Goal: Find specific page/section: Find specific page/section

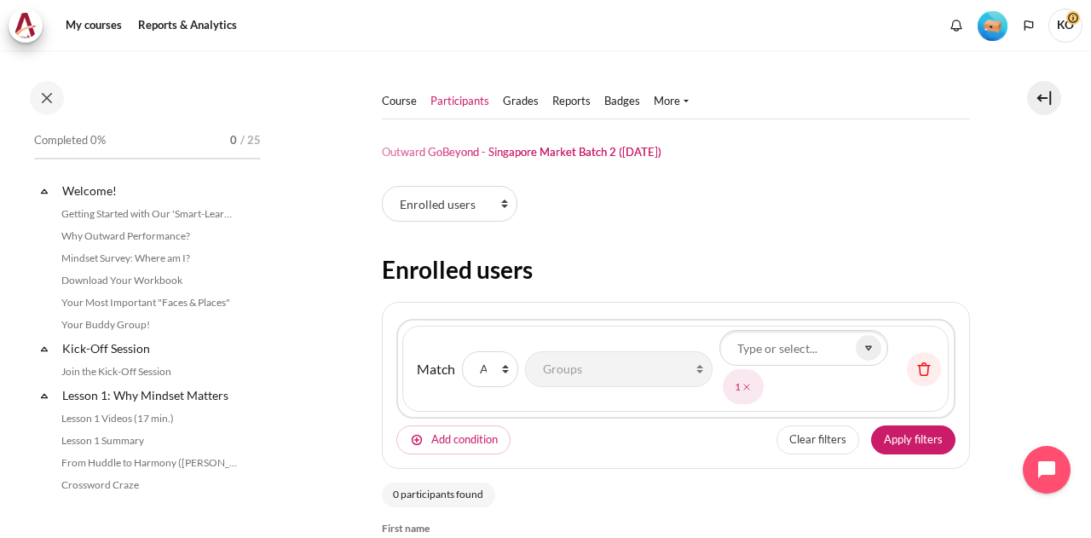
select select "2"
select select "groups"
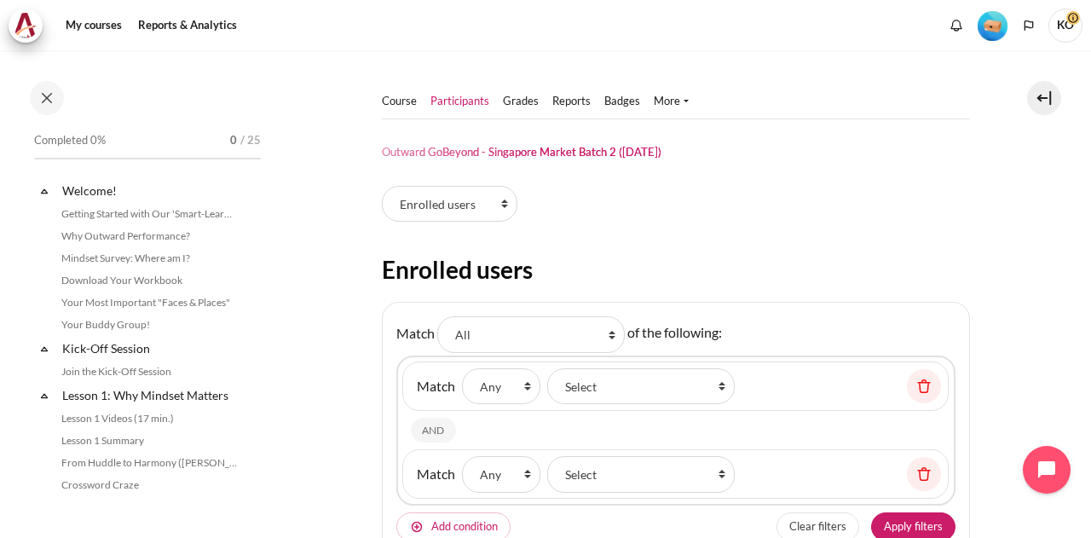
select select "4980"
select select "groups"
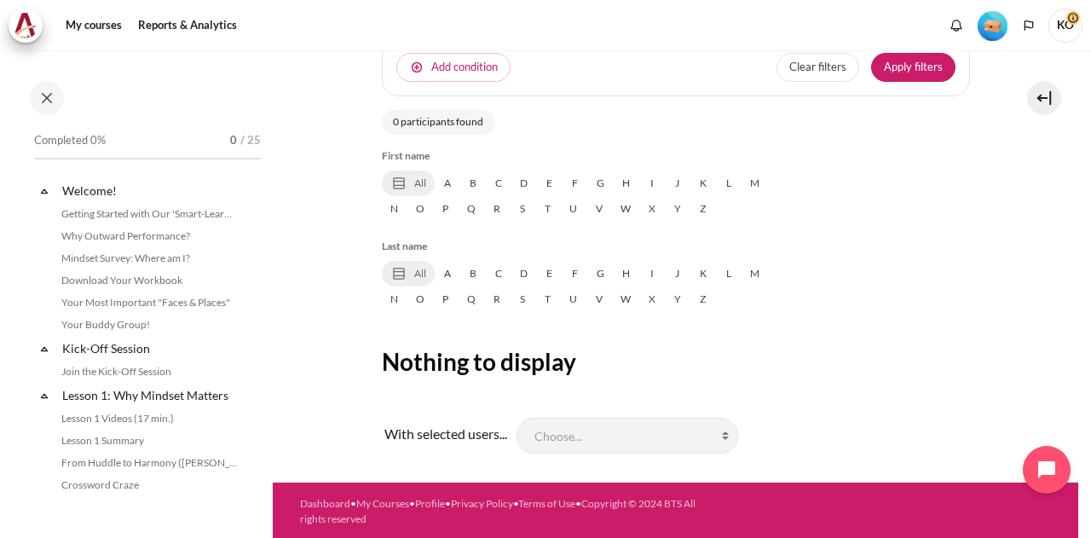
scroll to position [117, 0]
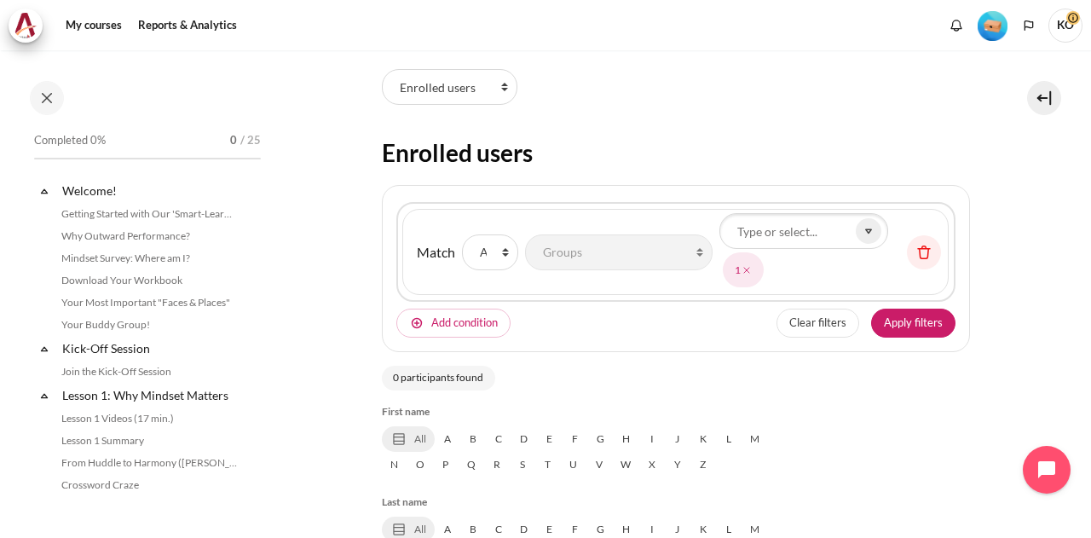
click at [744, 271] on icon "Content" at bounding box center [746, 270] width 12 height 12
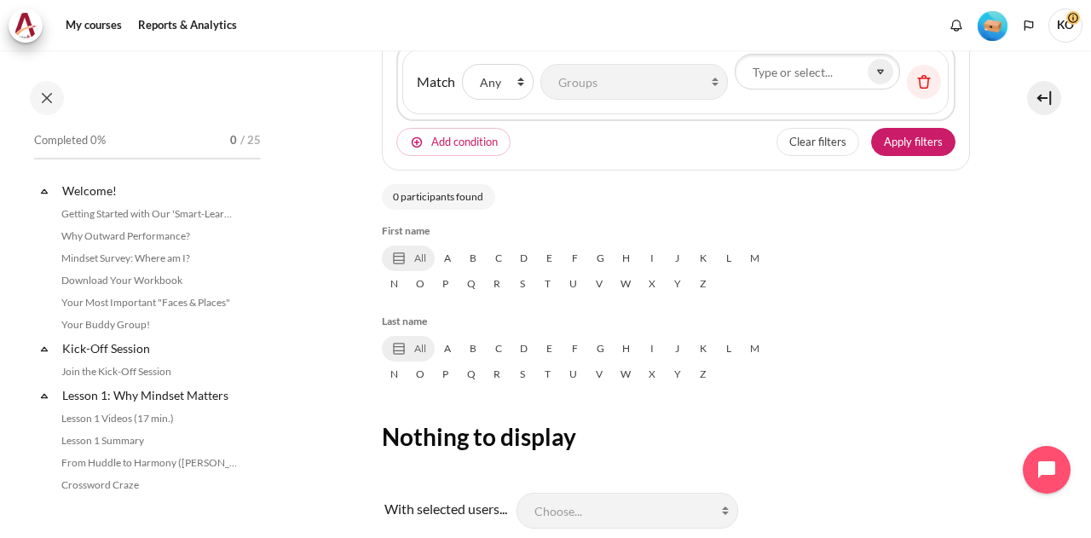
scroll to position [181, 0]
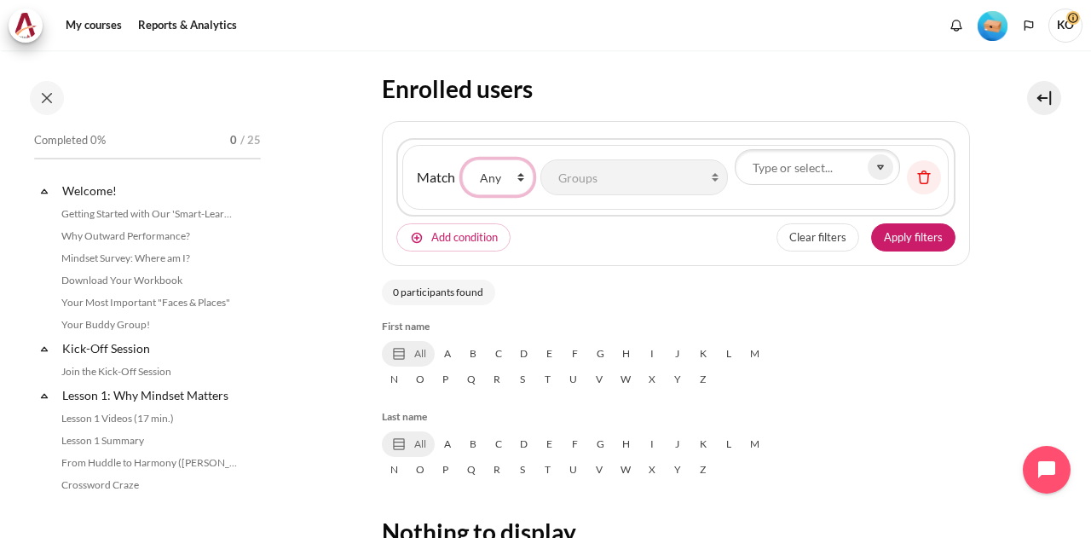
click at [520, 170] on select "None Any All" at bounding box center [498, 177] width 72 height 36
select select "2"
click at [462, 159] on select "None Any All" at bounding box center [498, 177] width 72 height 36
click at [896, 238] on button "Apply filters" at bounding box center [913, 237] width 84 height 29
